Goal: Navigation & Orientation: Find specific page/section

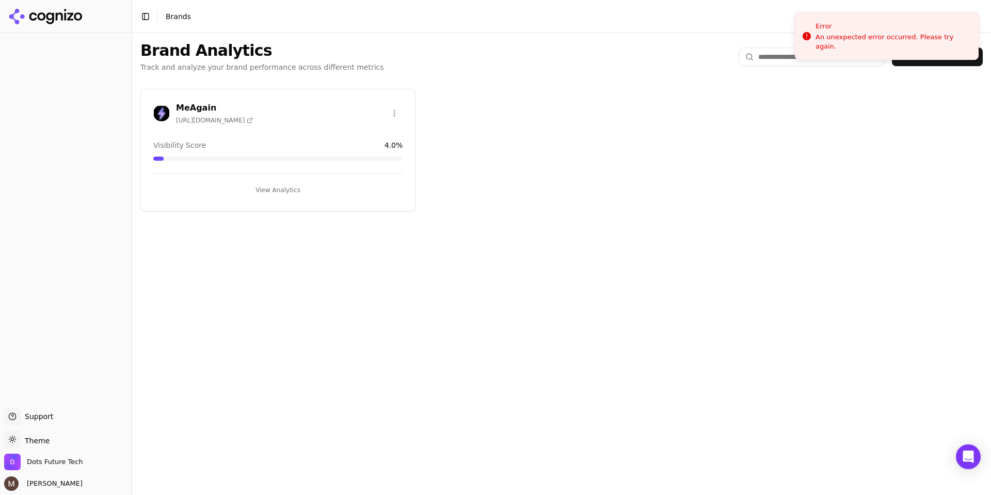
click at [183, 108] on h3 "MeAgain" at bounding box center [214, 108] width 77 height 12
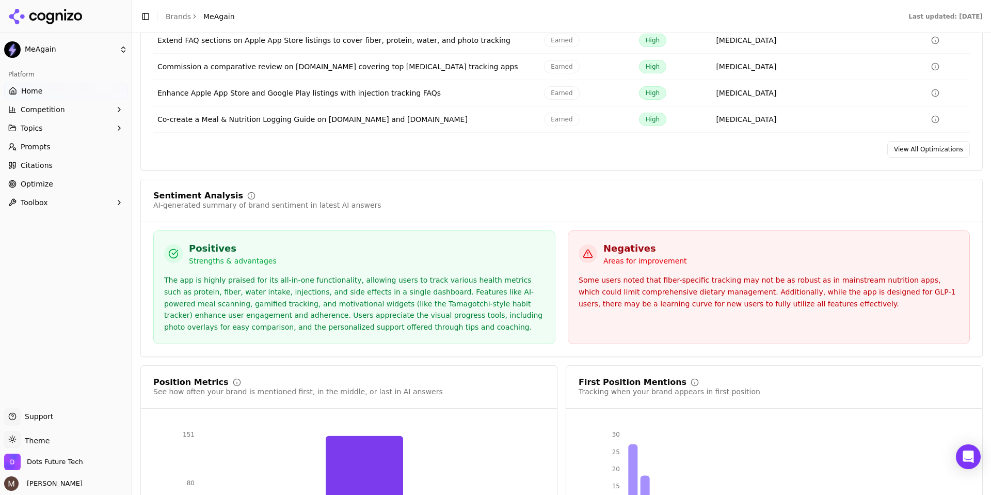
scroll to position [1669, 0]
